Goal: Information Seeking & Learning: Find specific fact

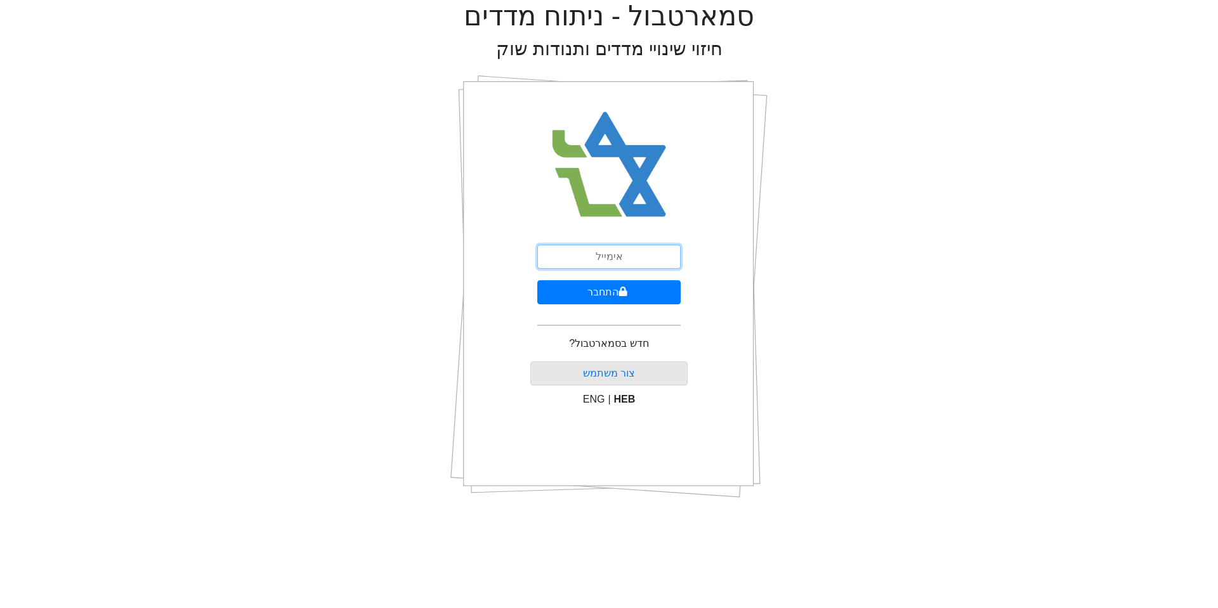
click at [620, 256] on input "email" at bounding box center [608, 257] width 143 height 24
type input "[EMAIL_ADDRESS][DOMAIN_NAME]"
click at [591, 291] on button "התחבר" at bounding box center [608, 292] width 143 height 24
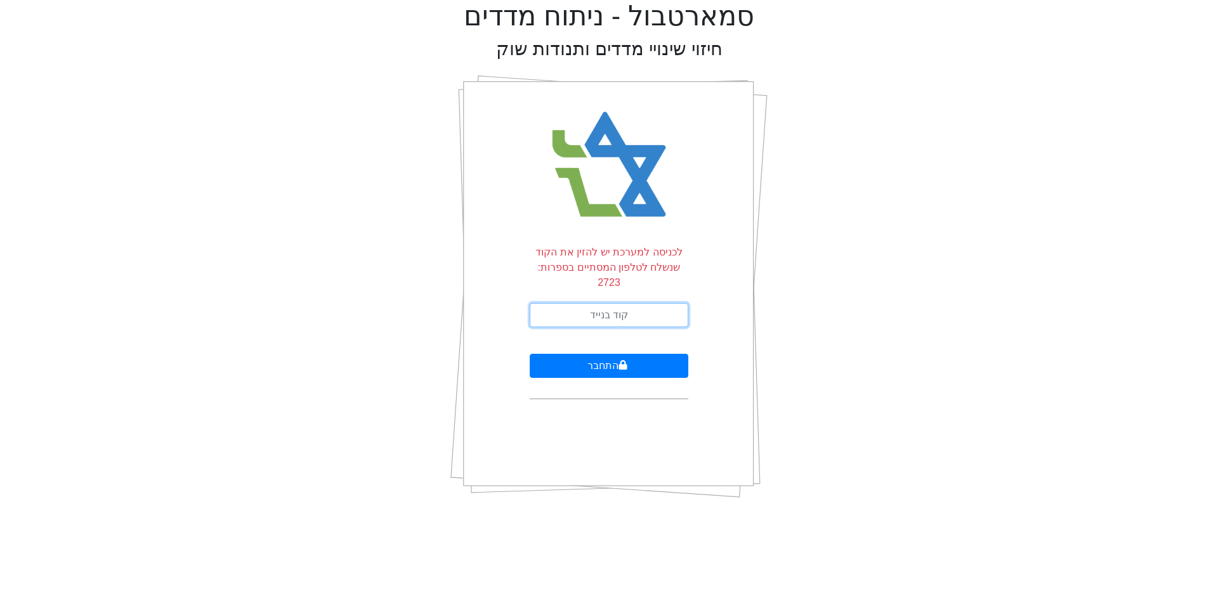
drag, startPoint x: 628, startPoint y: 301, endPoint x: 655, endPoint y: 246, distance: 61.3
click at [628, 303] on input "text" at bounding box center [609, 315] width 159 height 24
type input "425866"
click at [609, 354] on button "התחבר" at bounding box center [609, 366] width 159 height 24
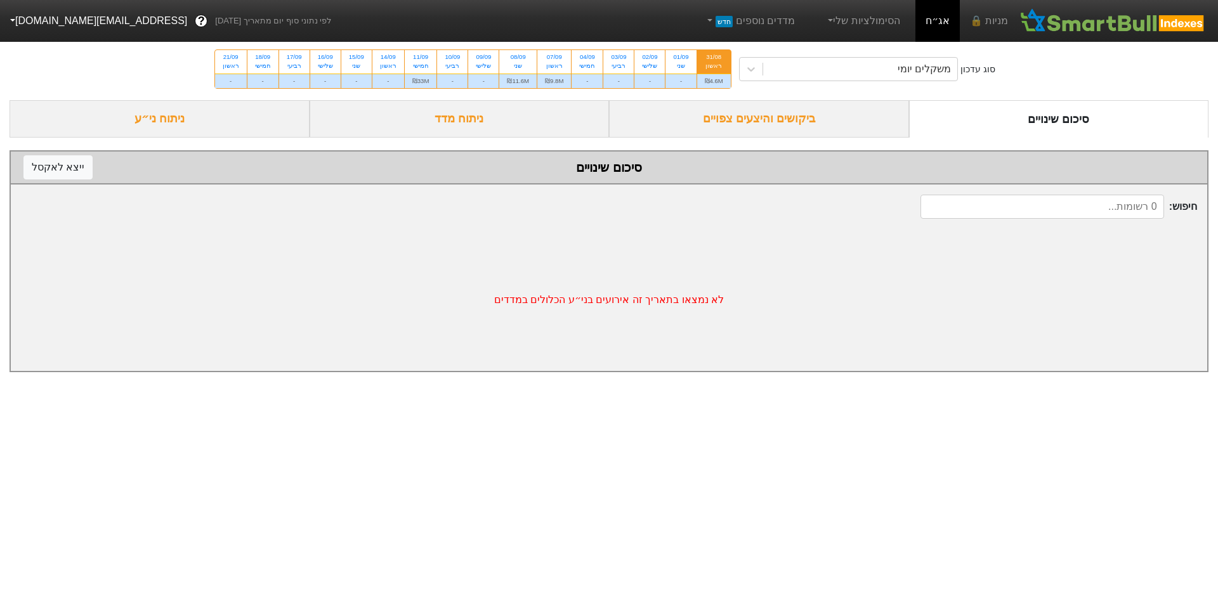
click at [730, 110] on div "ביקושים והיצעים צפויים" at bounding box center [759, 118] width 300 height 37
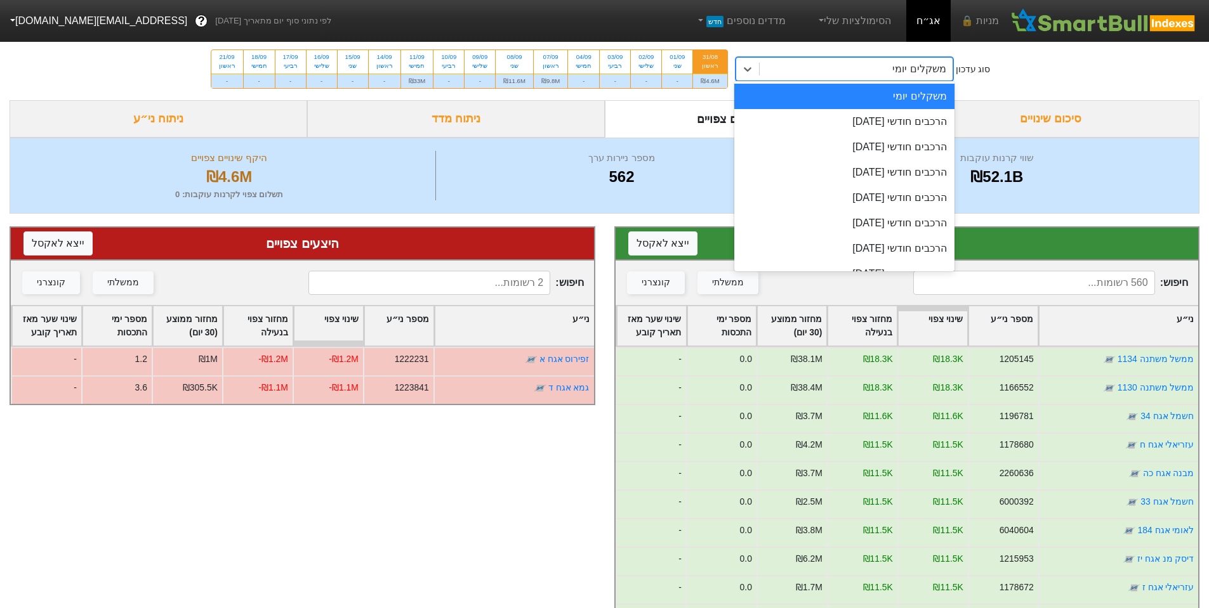
click at [825, 59] on div "משקלים יומי" at bounding box center [855, 69] width 193 height 23
click at [879, 119] on div "הרכבים חודשי 29/09/2025" at bounding box center [844, 121] width 220 height 25
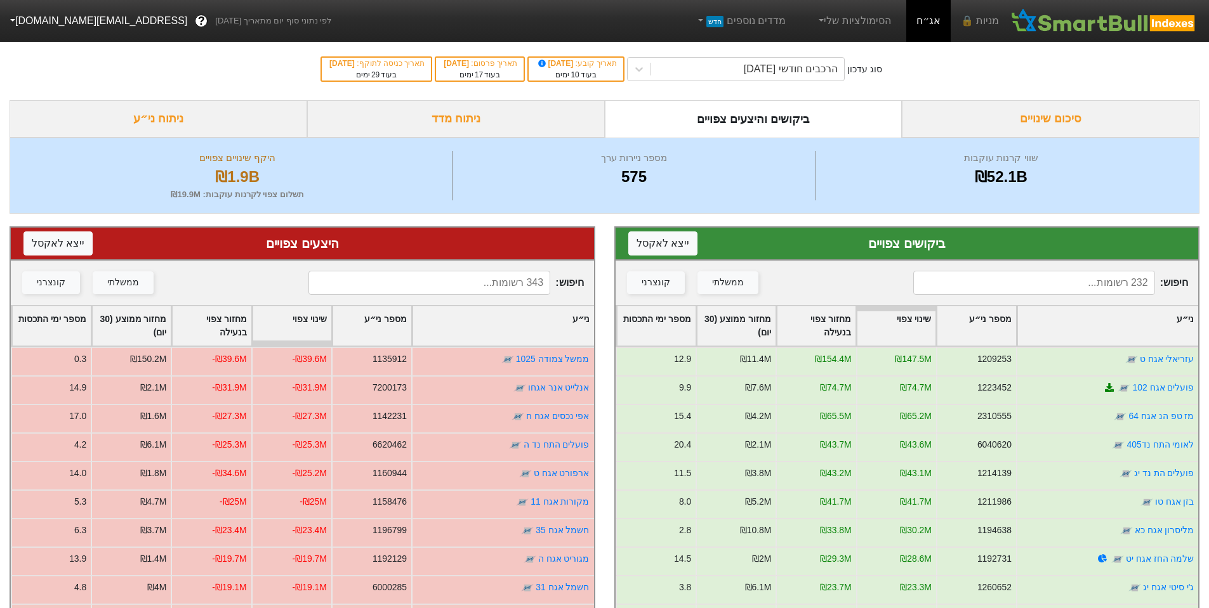
click at [1029, 286] on input at bounding box center [1034, 283] width 242 height 24
type input "נ"
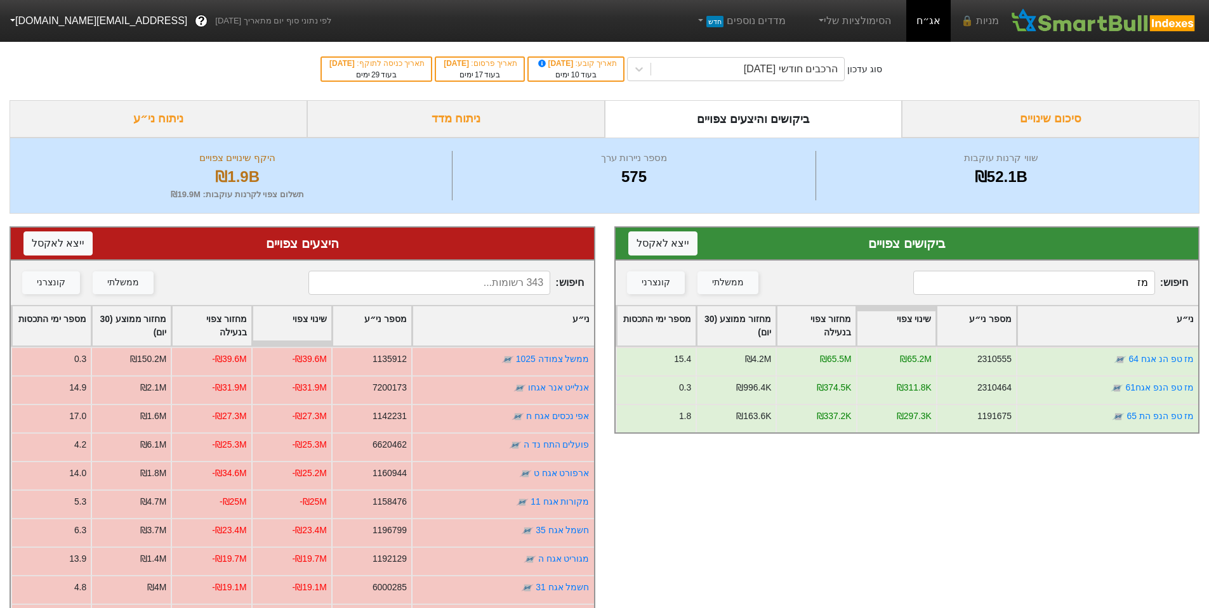
type input "מ"
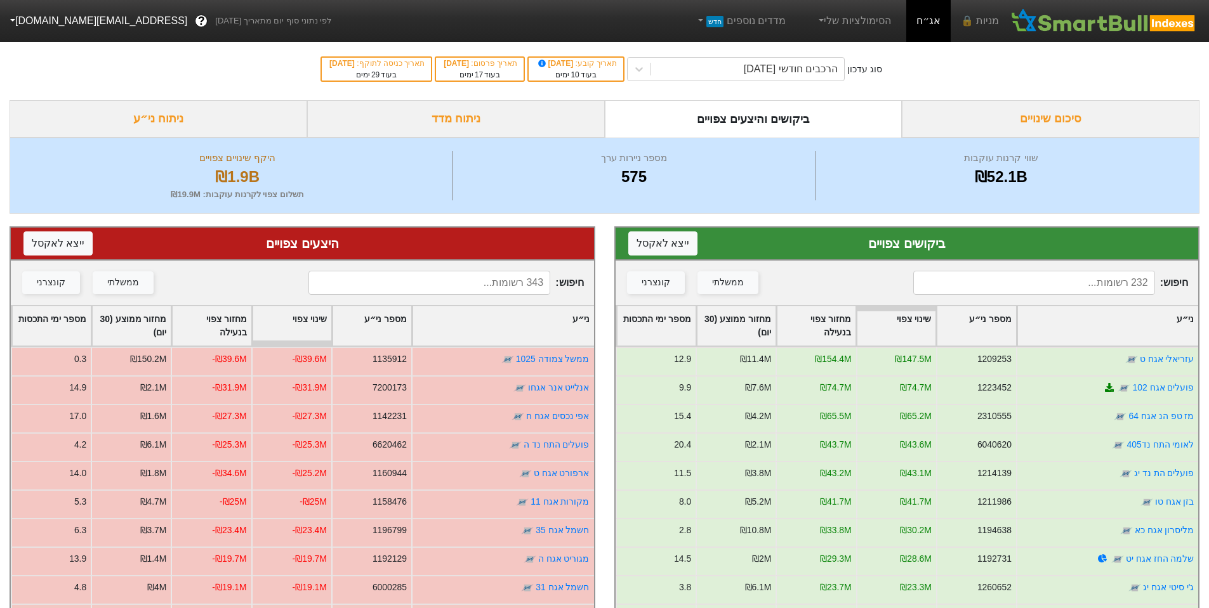
click at [513, 286] on input at bounding box center [429, 283] width 242 height 24
type input "מז"
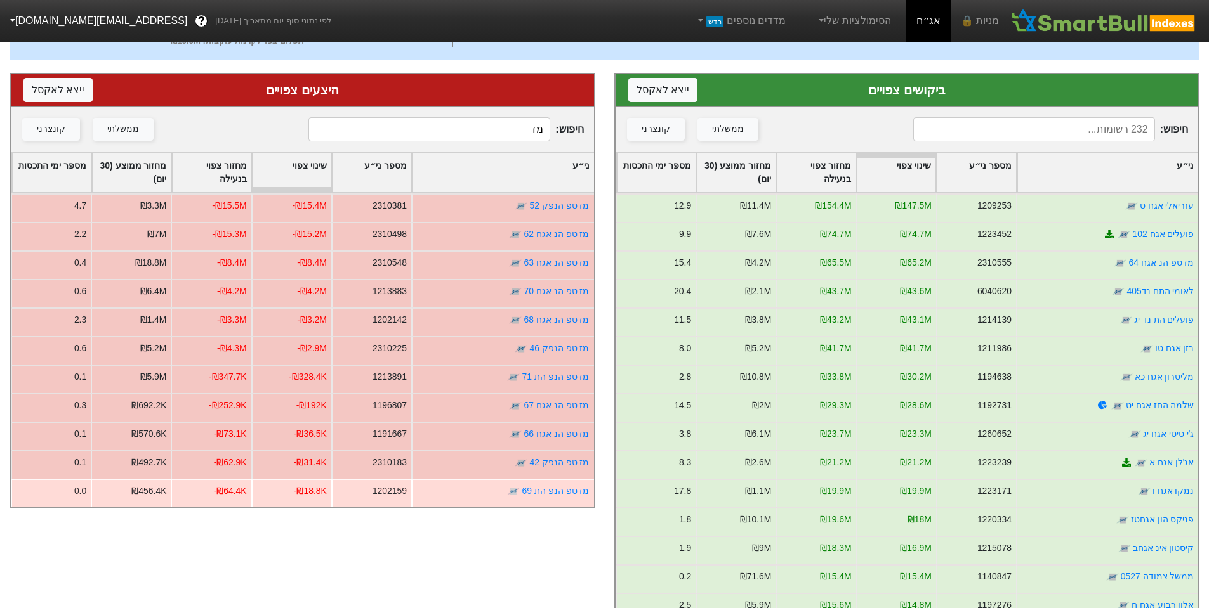
scroll to position [206, 0]
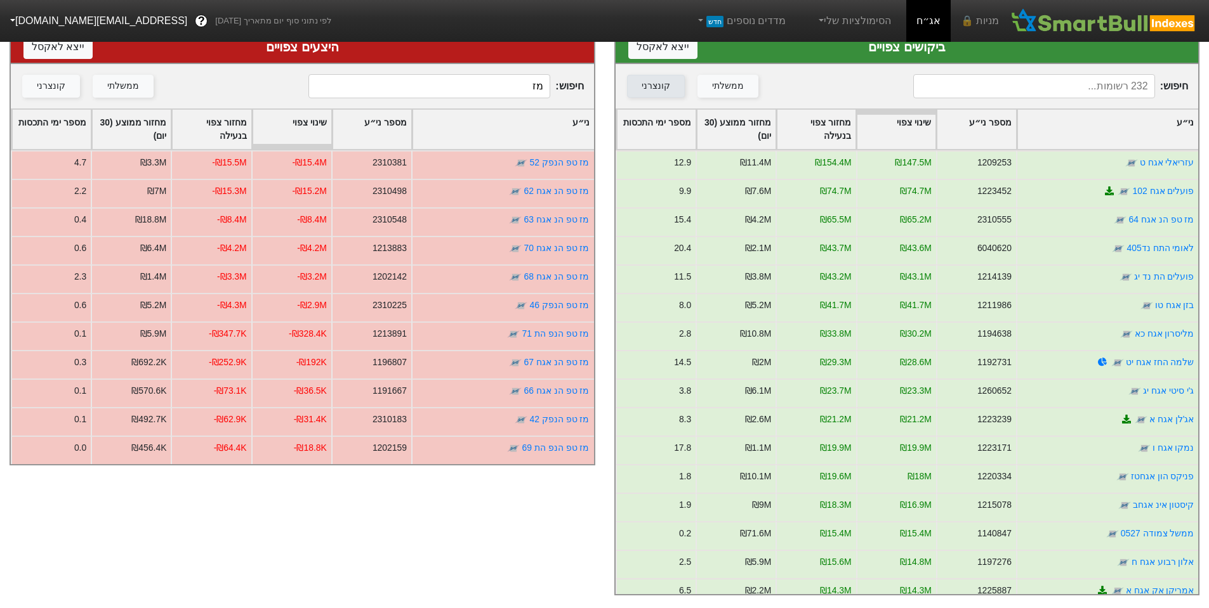
drag, startPoint x: 527, startPoint y: 80, endPoint x: 678, endPoint y: 81, distance: 150.4
click at [642, 80] on div "ביקושים צפויים ייצא ל אקסל חיפוש : ממשלתי קונצרני ני״ע מספר ני״ע שינוי צפוי מחז…" at bounding box center [604, 312] width 1209 height 591
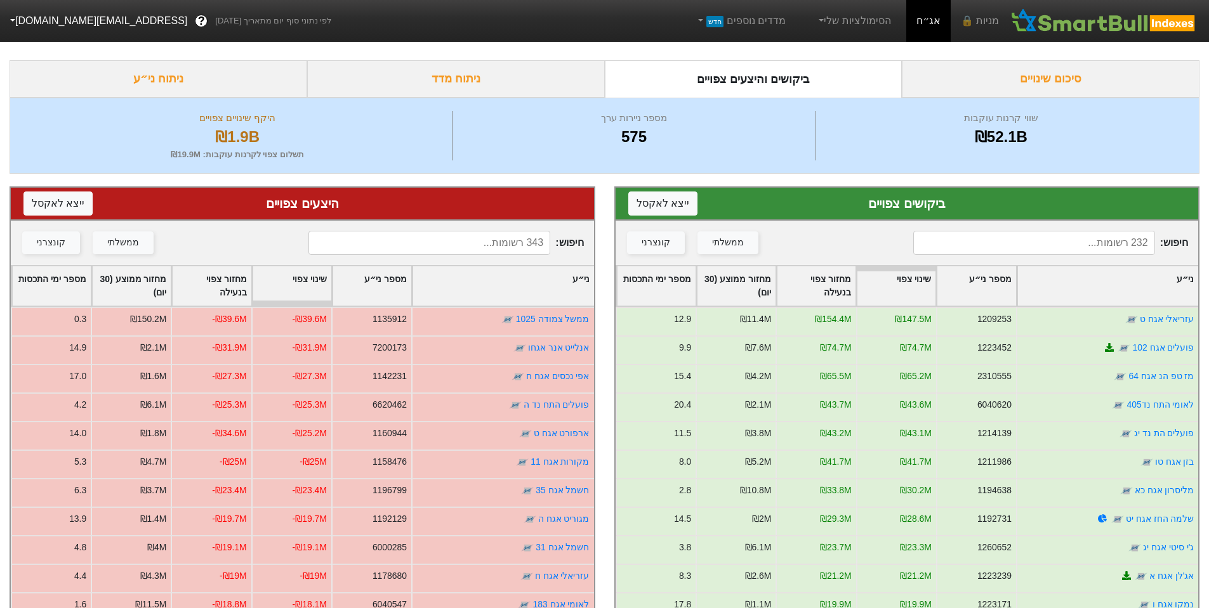
scroll to position [0, 0]
